Goal: Task Accomplishment & Management: Manage account settings

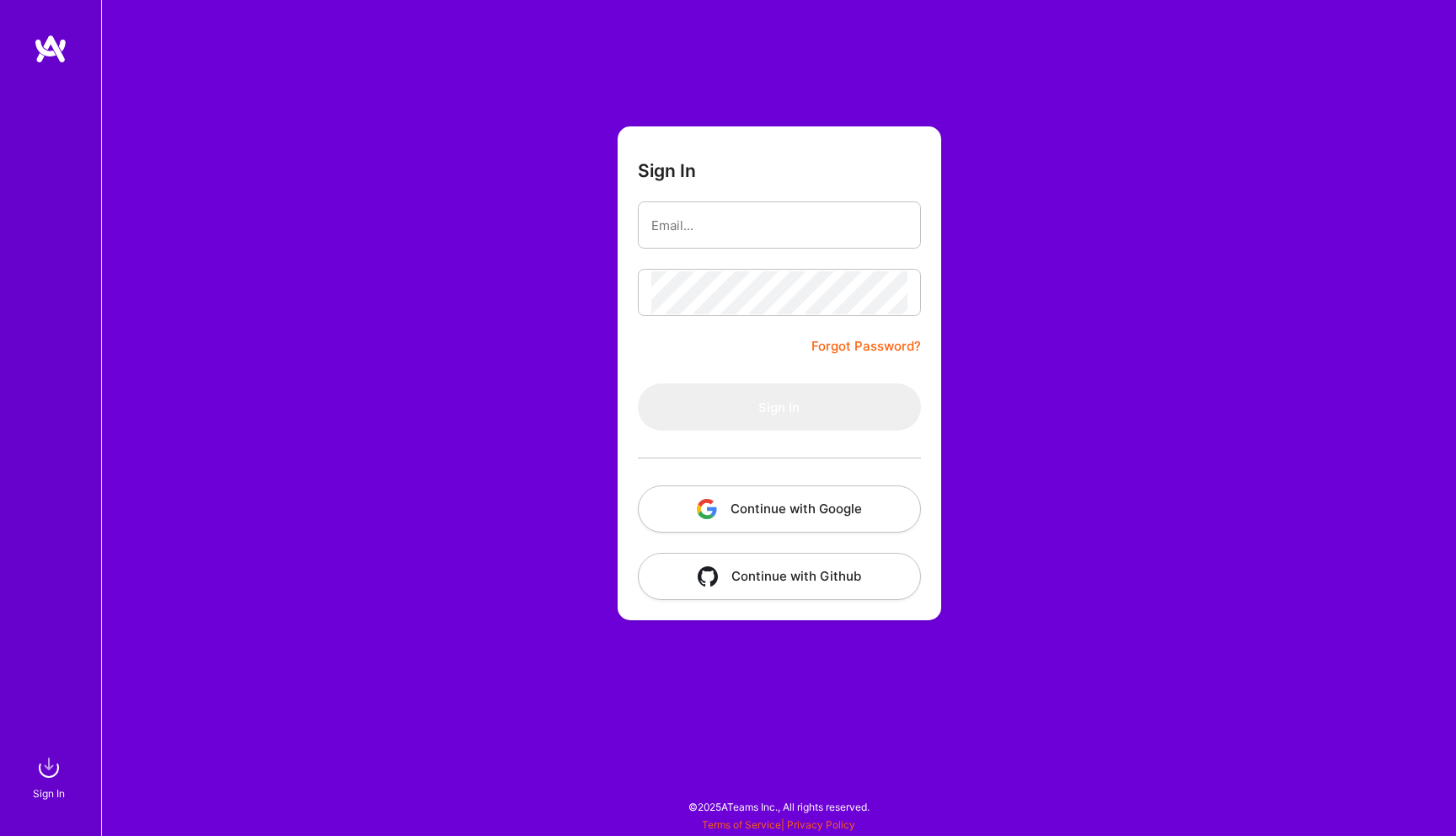
click at [784, 213] on input "email" at bounding box center [780, 225] width 256 height 43
type input "[EMAIL_ADDRESS][DOMAIN_NAME]"
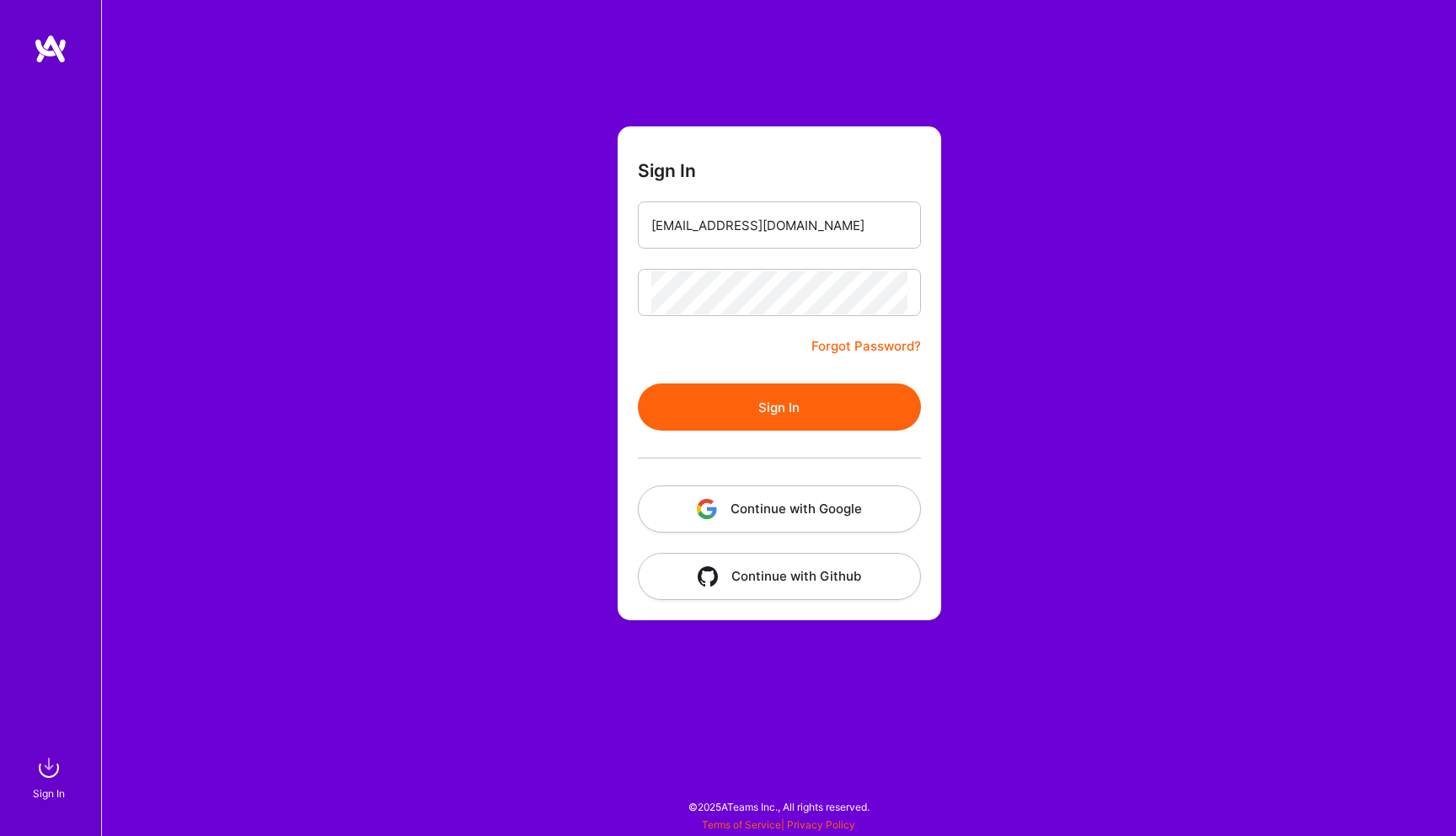
click at [826, 430] on button "Sign In" at bounding box center [779, 407] width 284 height 47
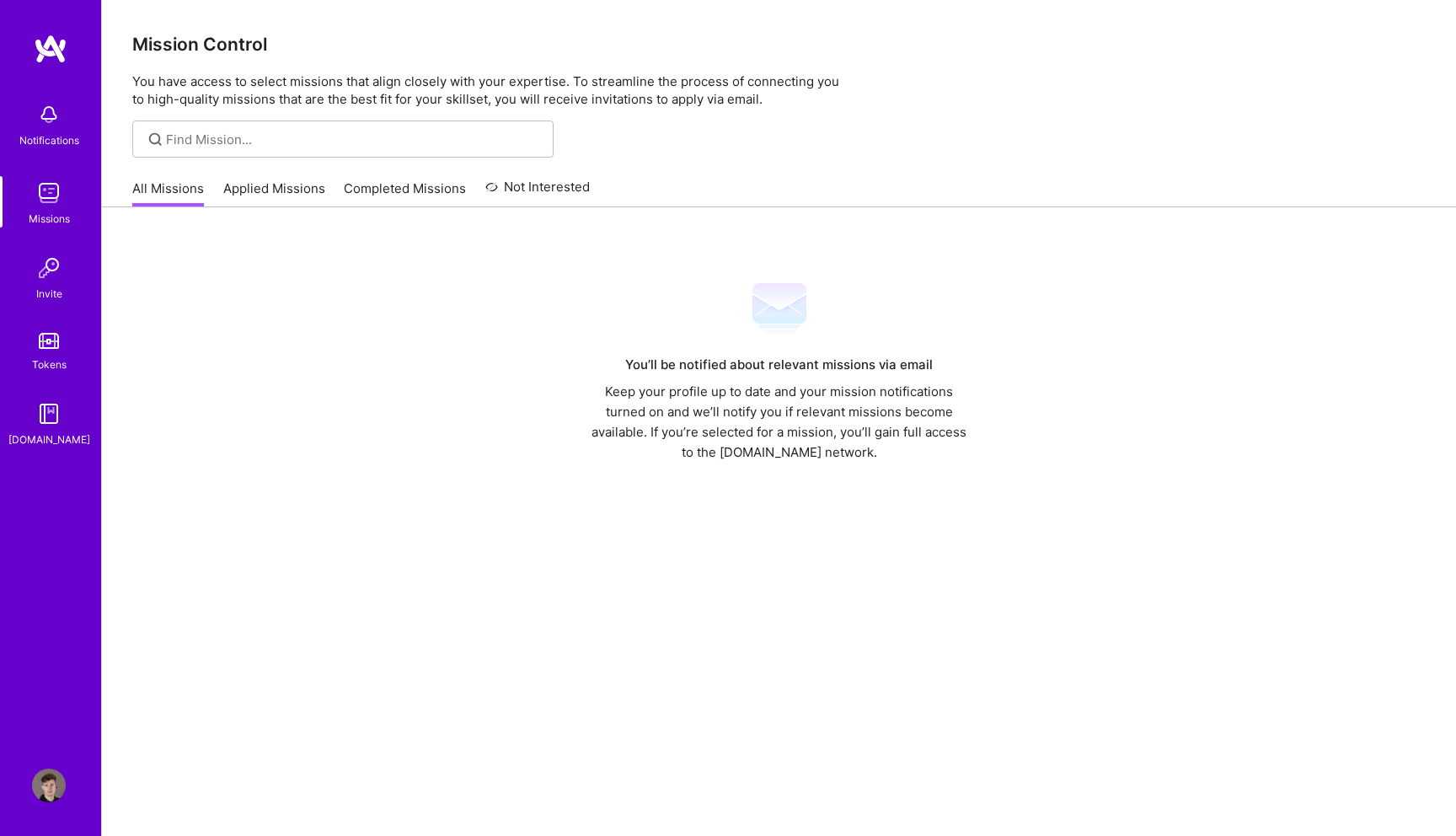
click at [272, 190] on link "Applied Missions" at bounding box center [274, 194] width 102 height 28
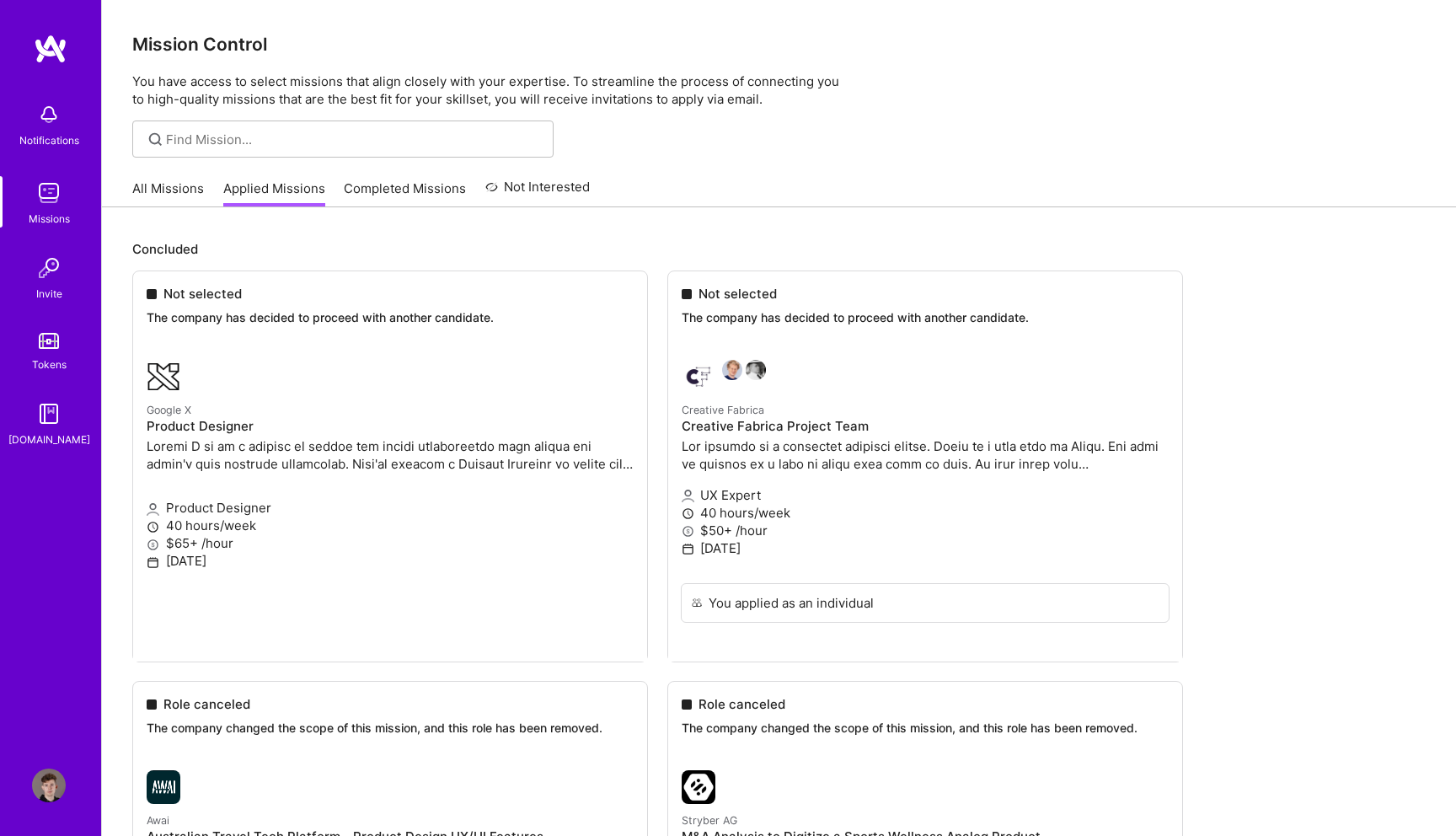
click at [157, 184] on link "All Missions" at bounding box center [168, 194] width 72 height 28
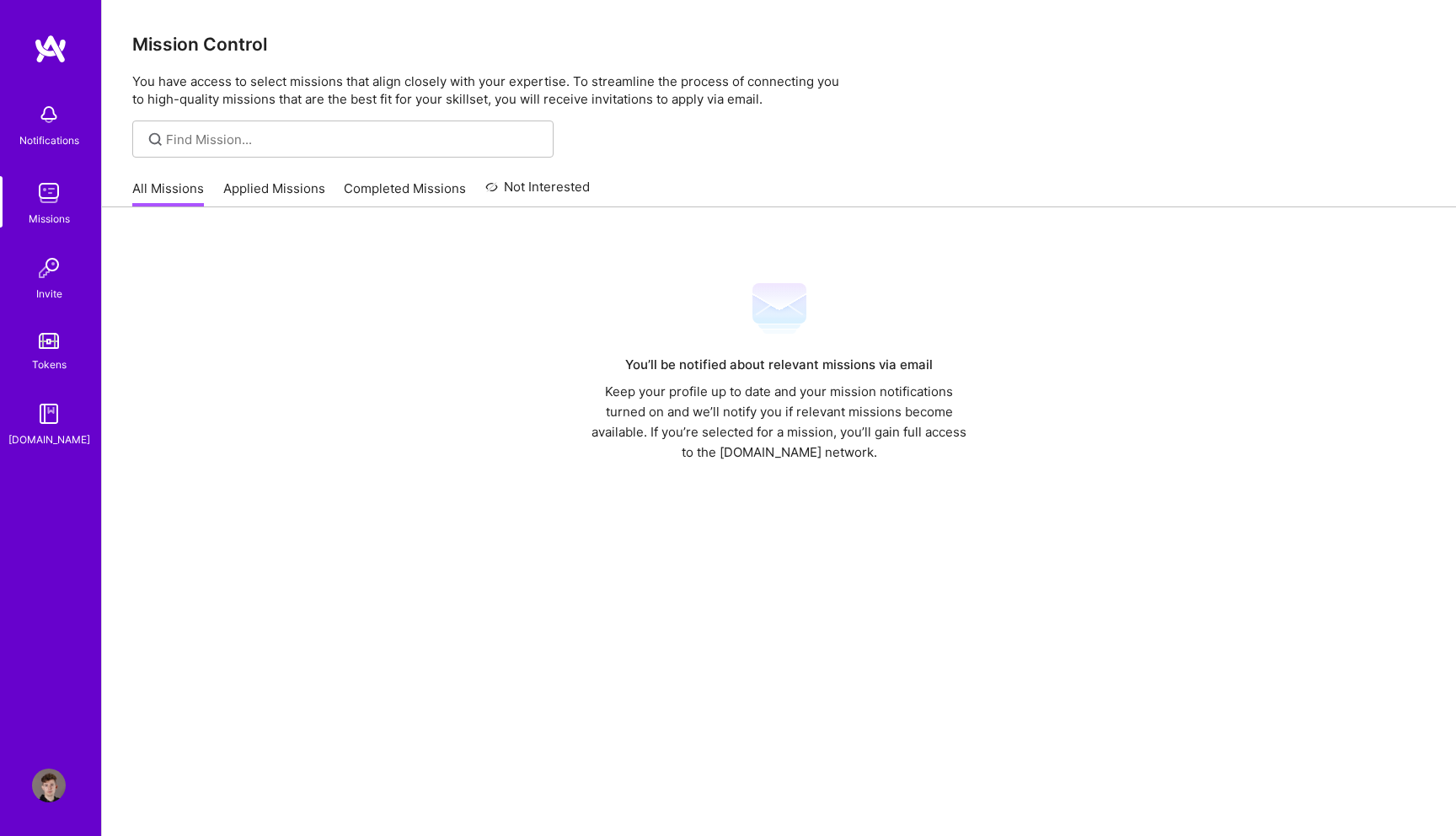
click at [47, 120] on img at bounding box center [49, 114] width 34 height 34
click at [38, 224] on div "Missions" at bounding box center [49, 218] width 41 height 17
click at [47, 290] on div "Invite" at bounding box center [50, 293] width 26 height 17
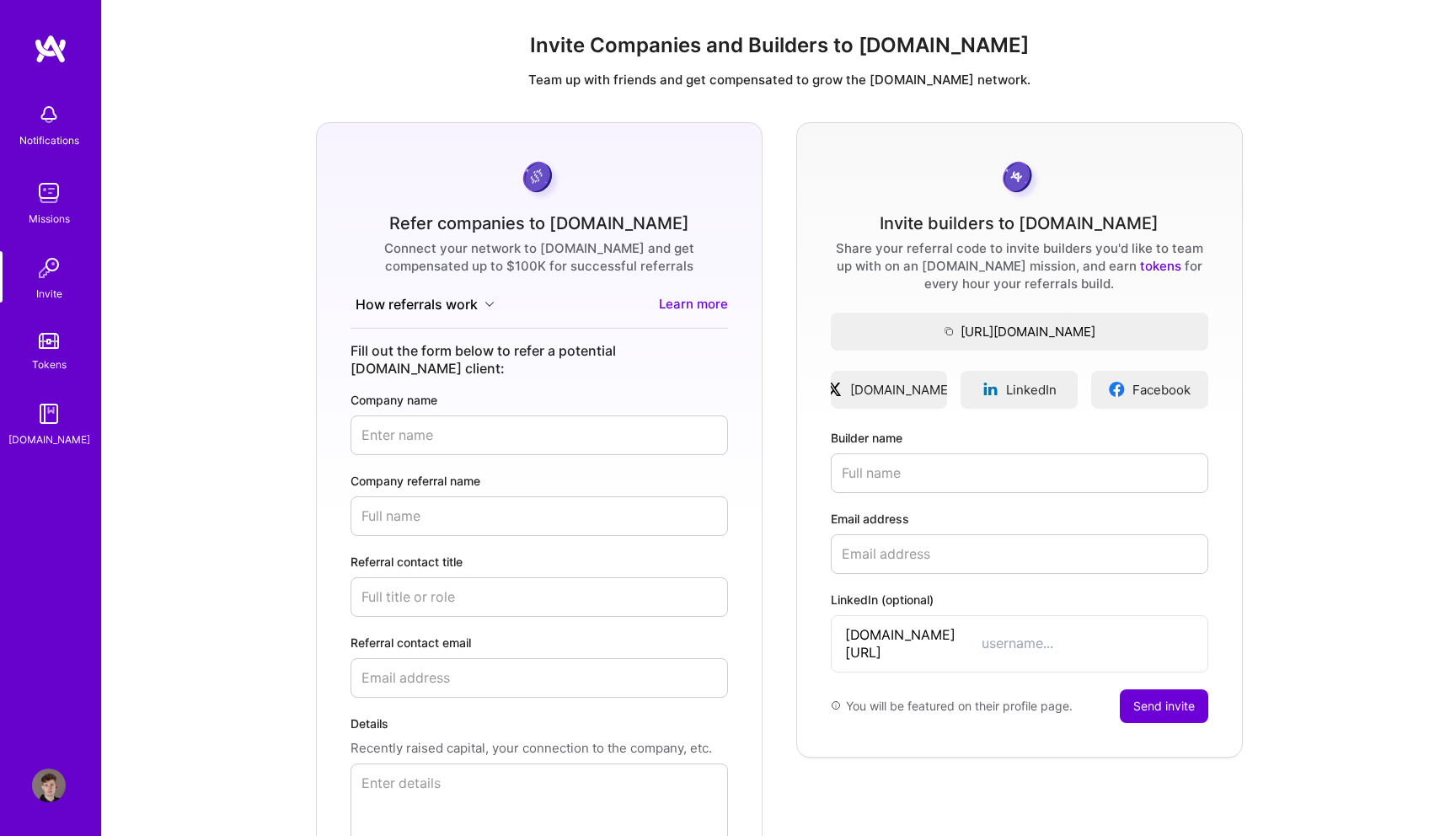
click at [50, 342] on img at bounding box center [48, 341] width 20 height 16
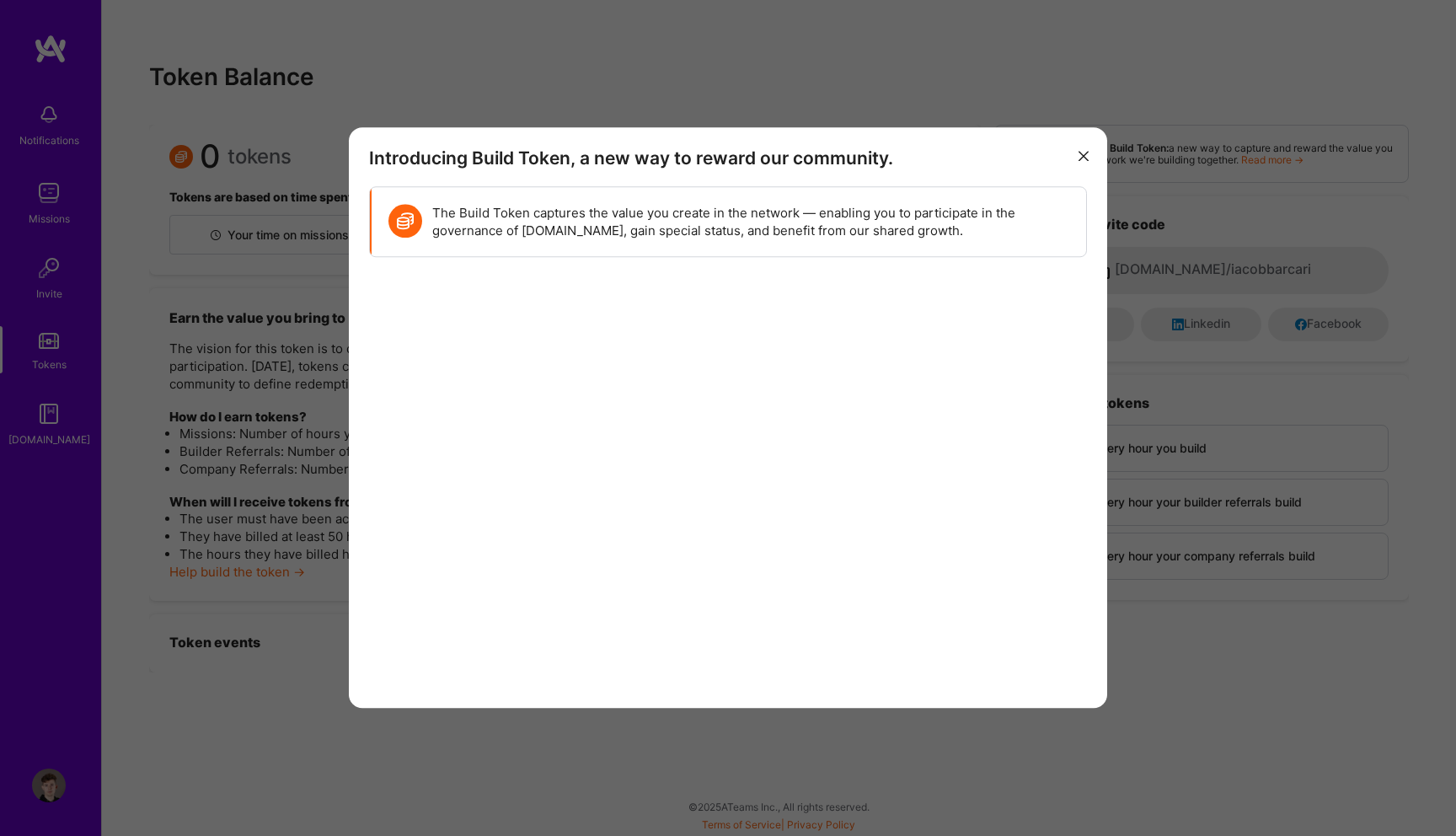
click at [1088, 143] on button "modal" at bounding box center [1083, 154] width 20 height 28
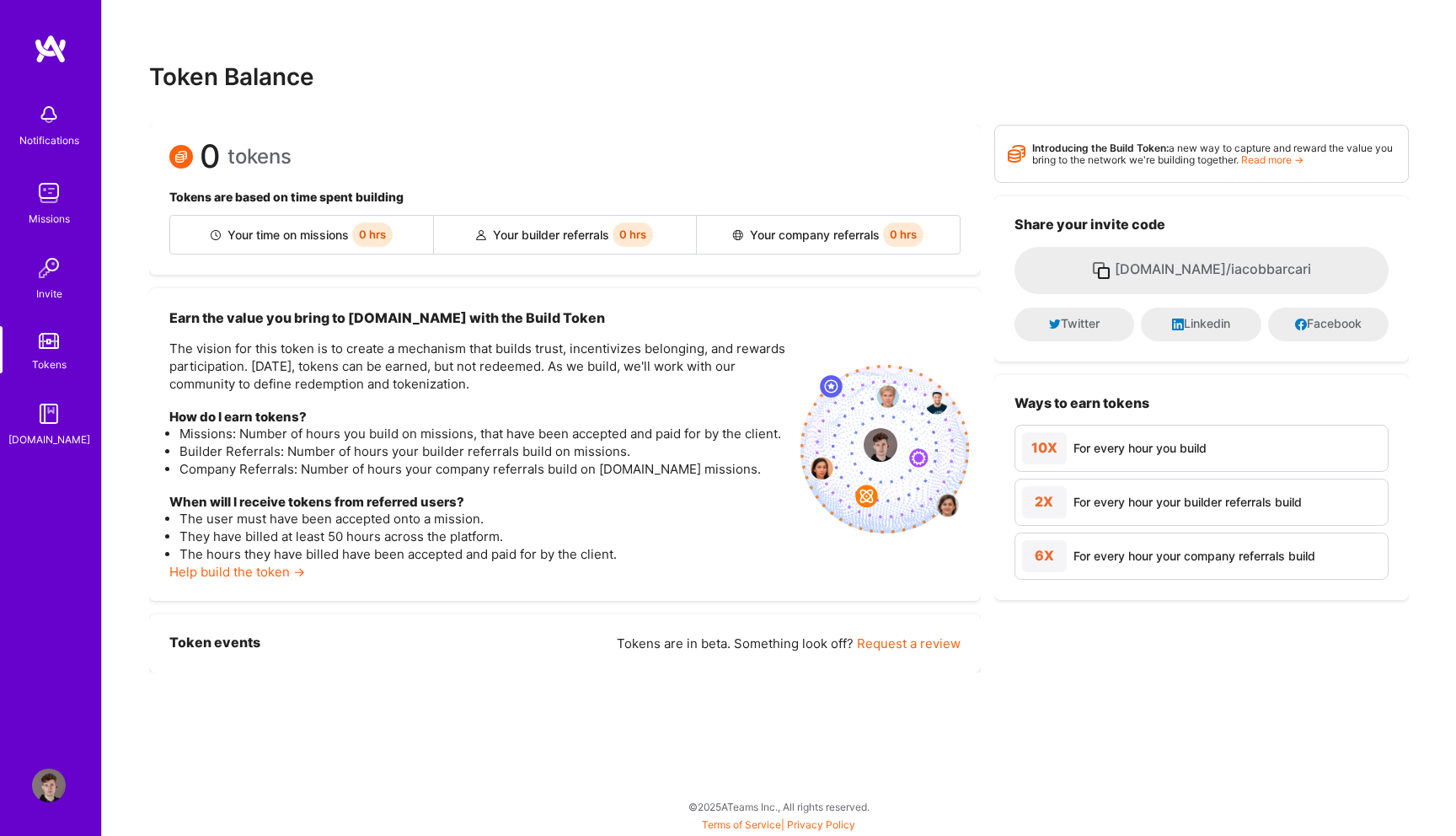
click at [50, 418] on img at bounding box center [49, 414] width 34 height 34
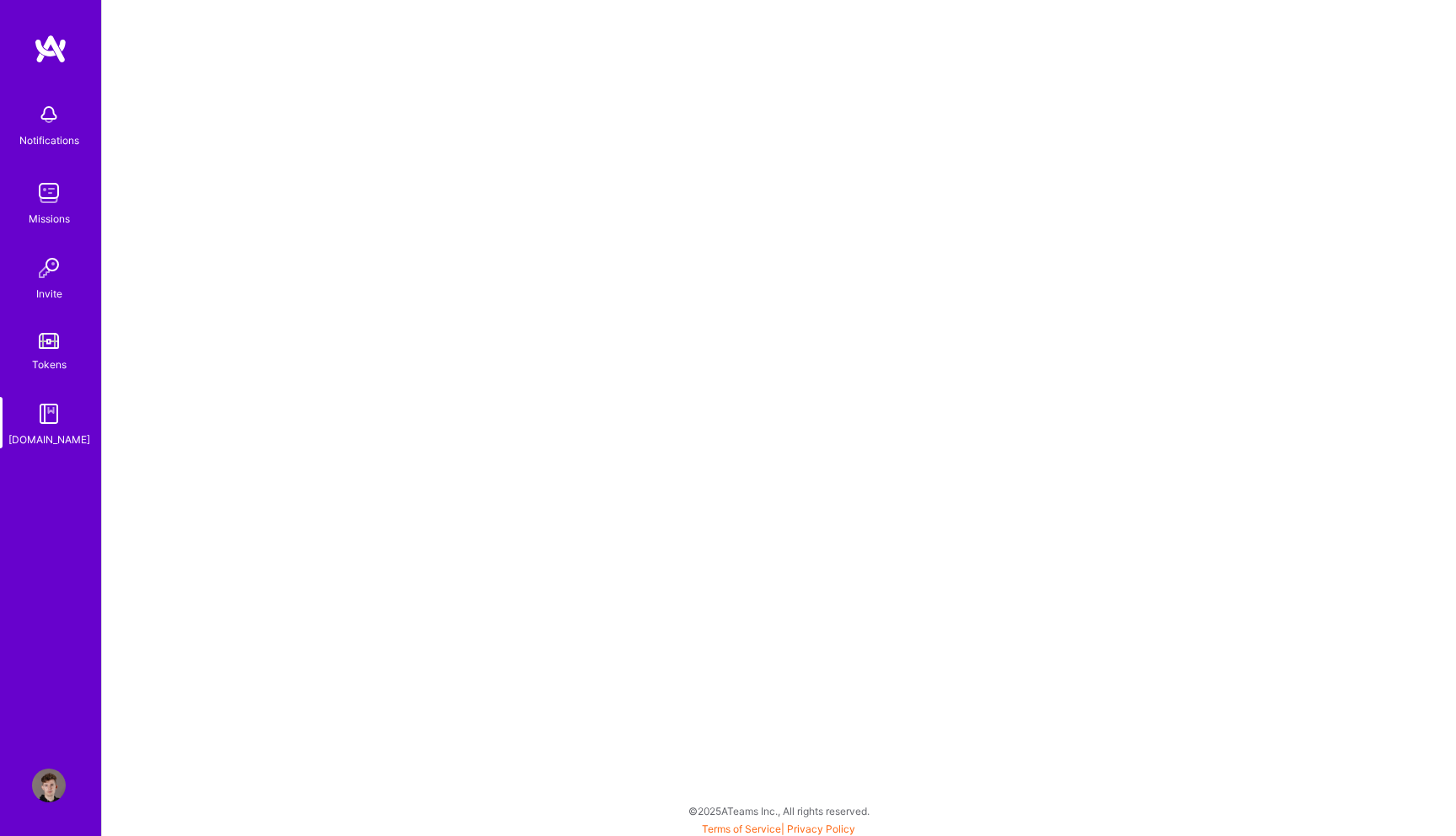
click at [44, 202] on img at bounding box center [49, 193] width 34 height 34
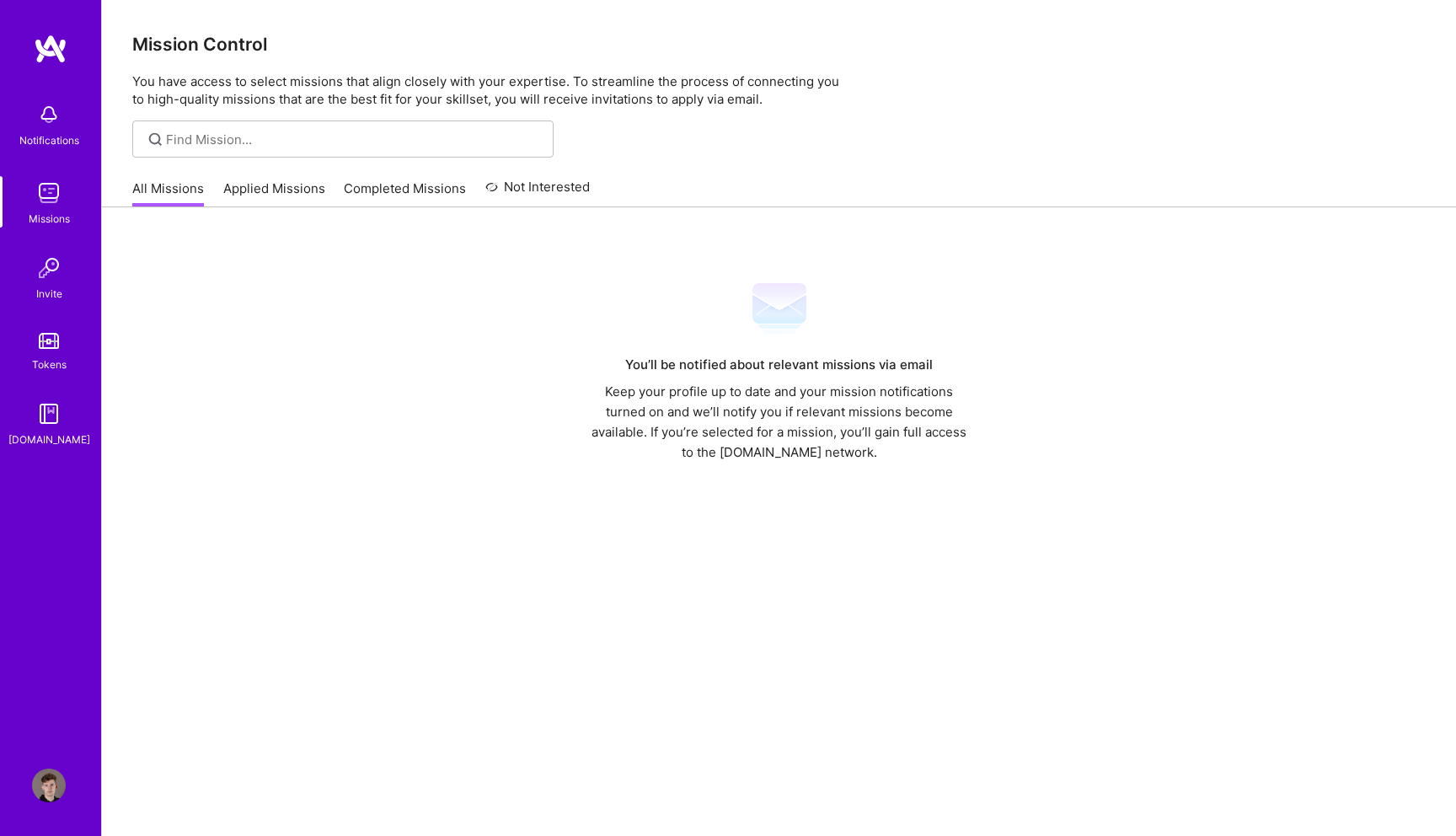
click at [47, 789] on img at bounding box center [49, 785] width 34 height 34
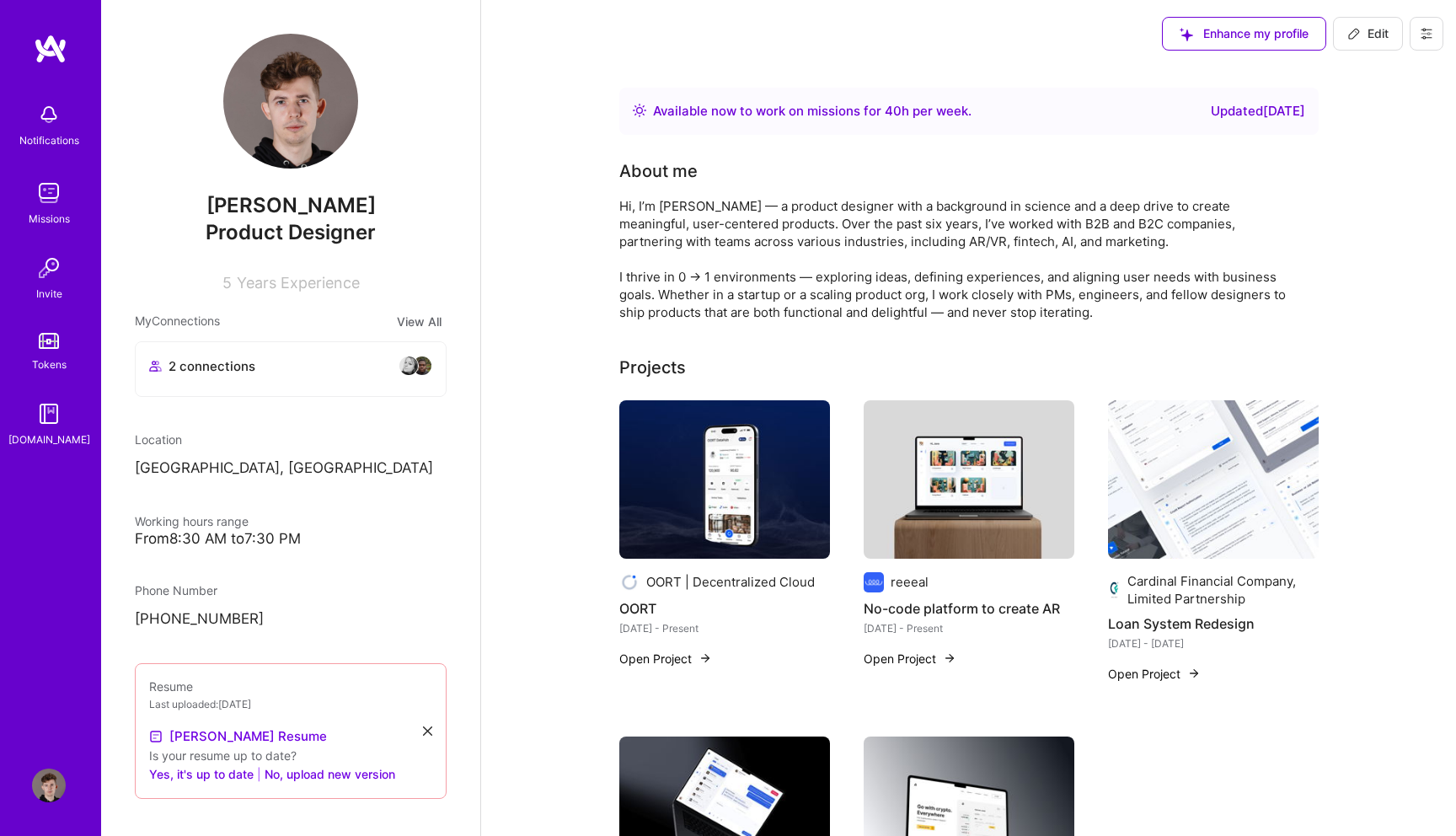
click at [1357, 36] on icon at bounding box center [1353, 33] width 13 height 13
